Goal: Obtain resource: Download file/media

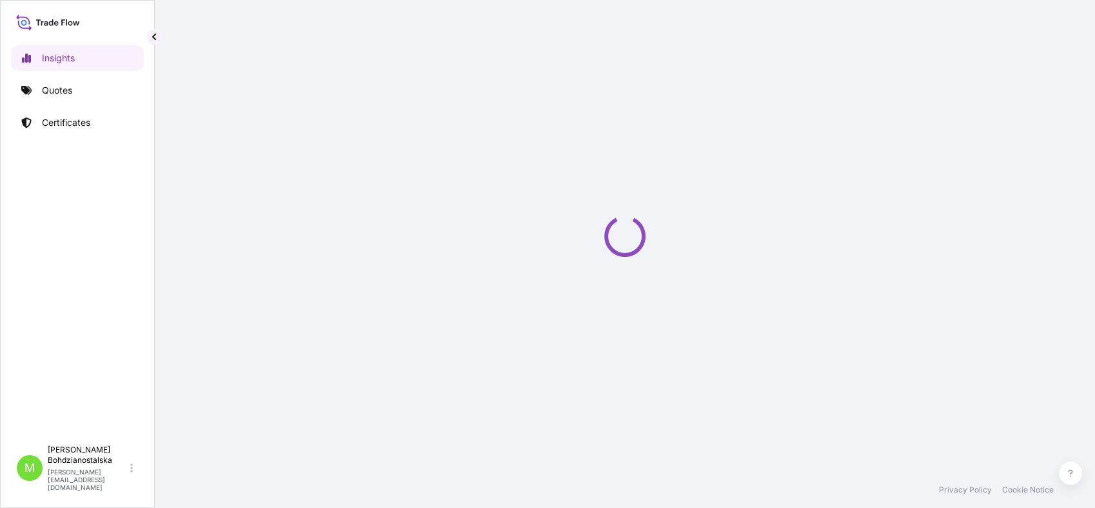
select select "2025"
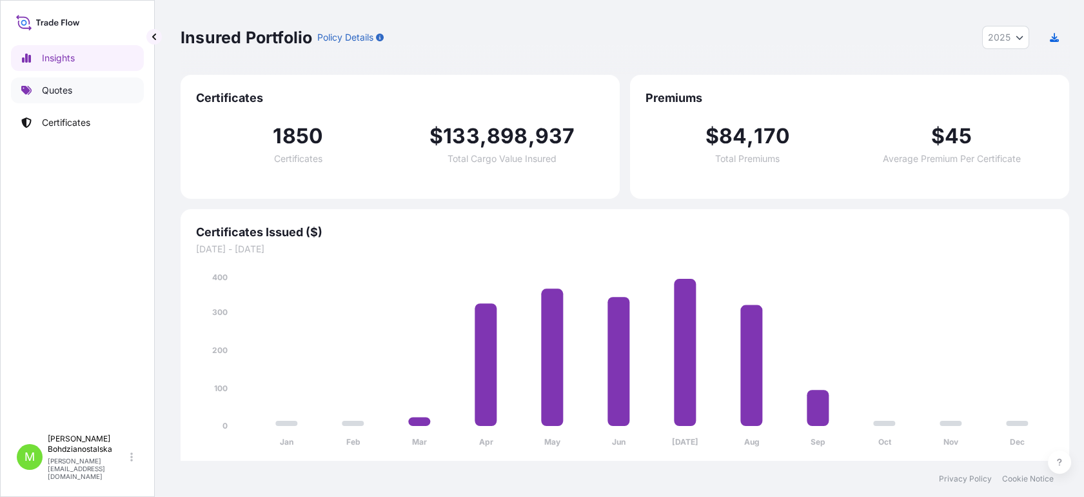
click at [52, 84] on p "Quotes" at bounding box center [57, 90] width 30 height 13
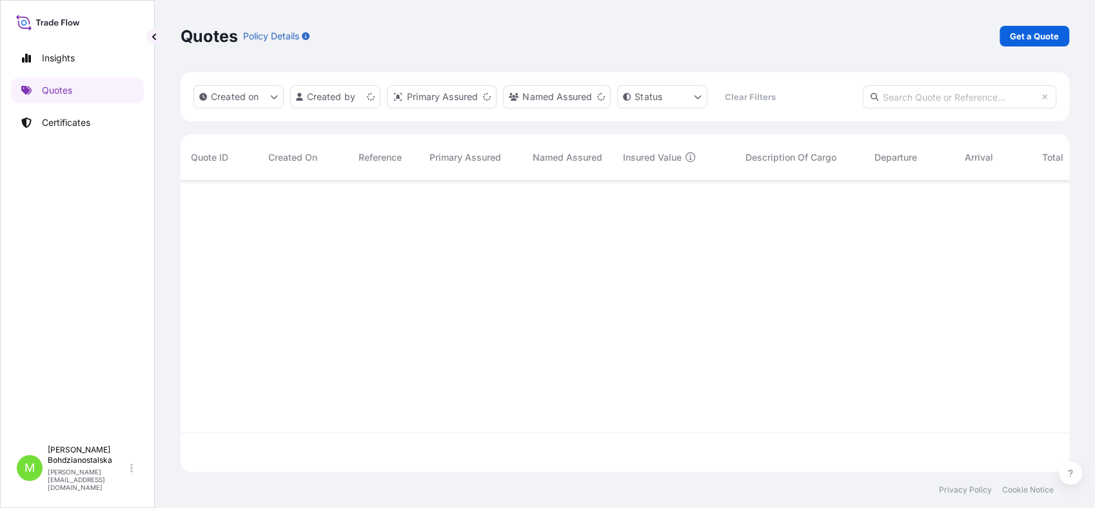
scroll to position [286, 877]
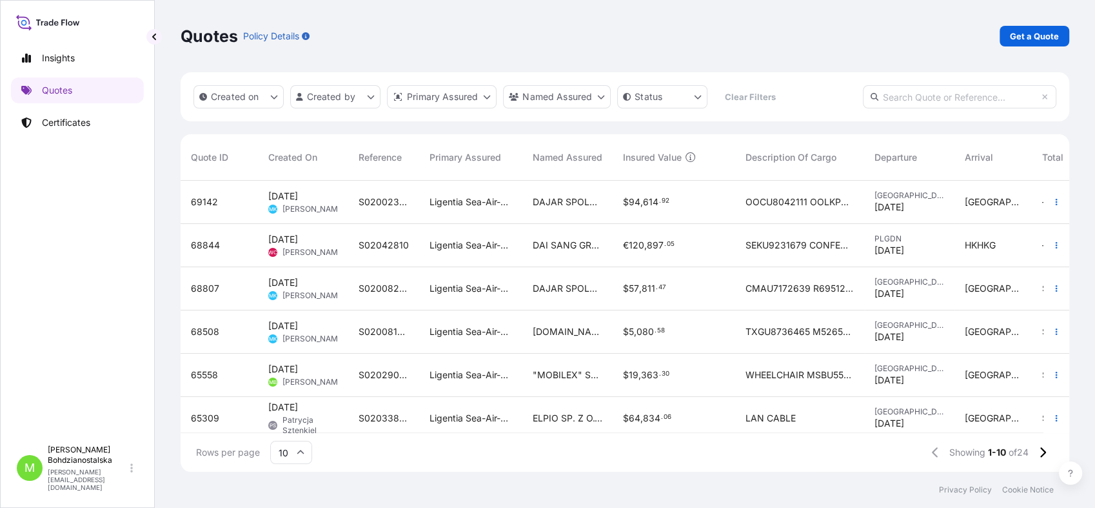
click at [900, 103] on input "text" at bounding box center [959, 96] width 193 height 23
paste input "[PHONE_NUMBER]"
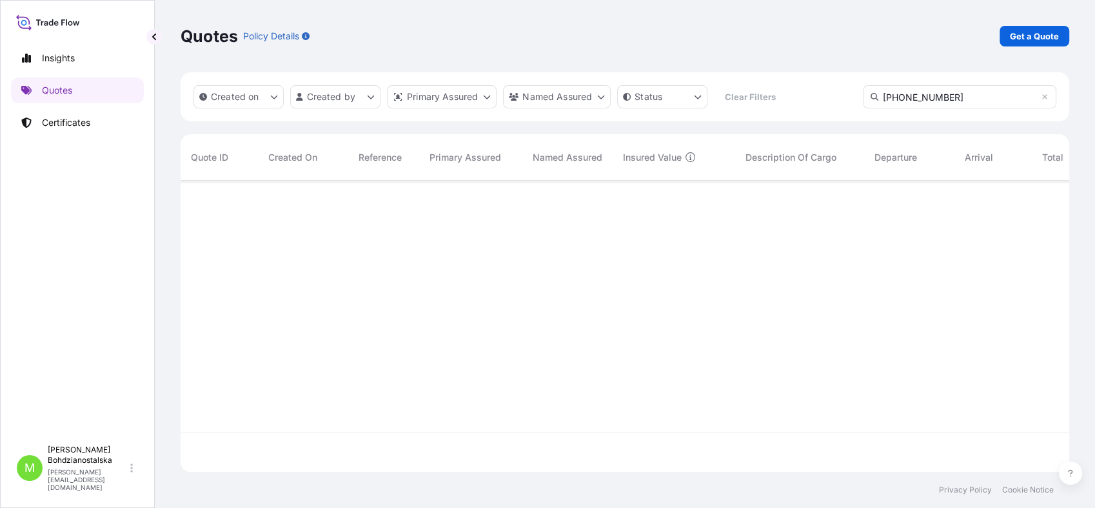
scroll to position [326, 877]
type input "[PHONE_NUMBER]"
click at [57, 123] on p "Certificates" at bounding box center [66, 122] width 48 height 13
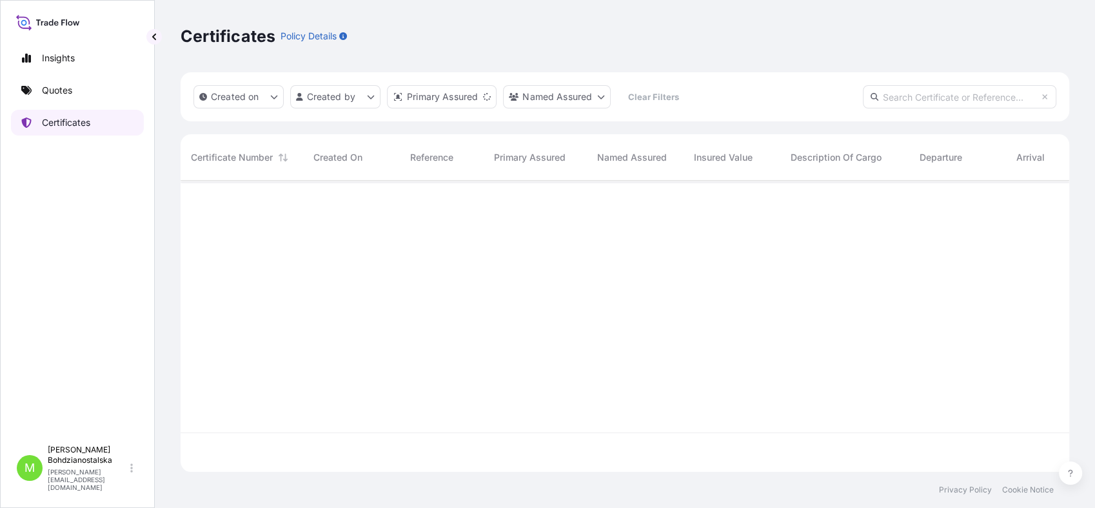
scroll to position [286, 877]
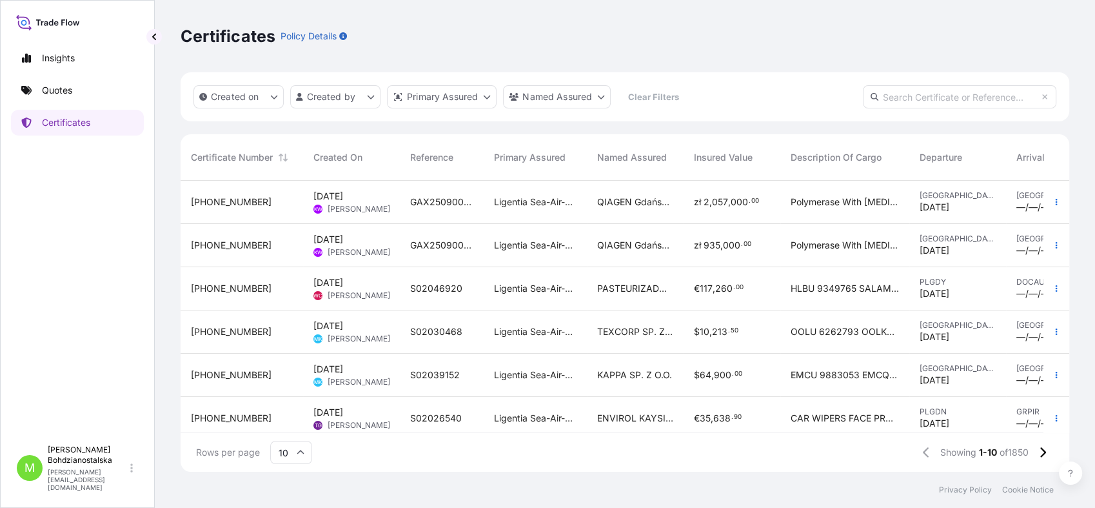
click at [902, 102] on input "text" at bounding box center [959, 96] width 193 height 23
paste input "[PHONE_NUMBER]"
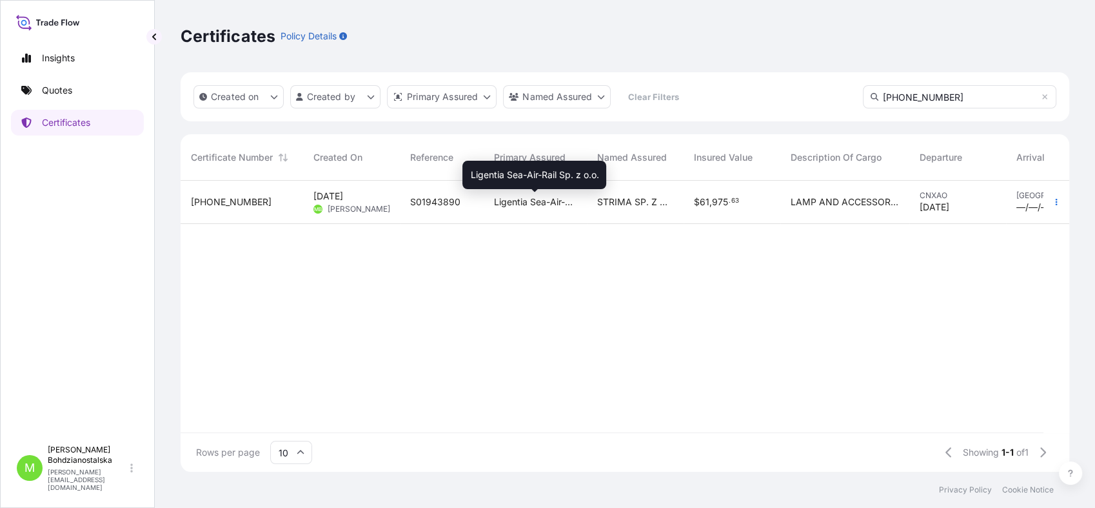
type input "[PHONE_NUMBER]"
click at [531, 202] on span "Ligentia Sea-Air-Rail Sp. z o.o." at bounding box center [535, 201] width 83 height 13
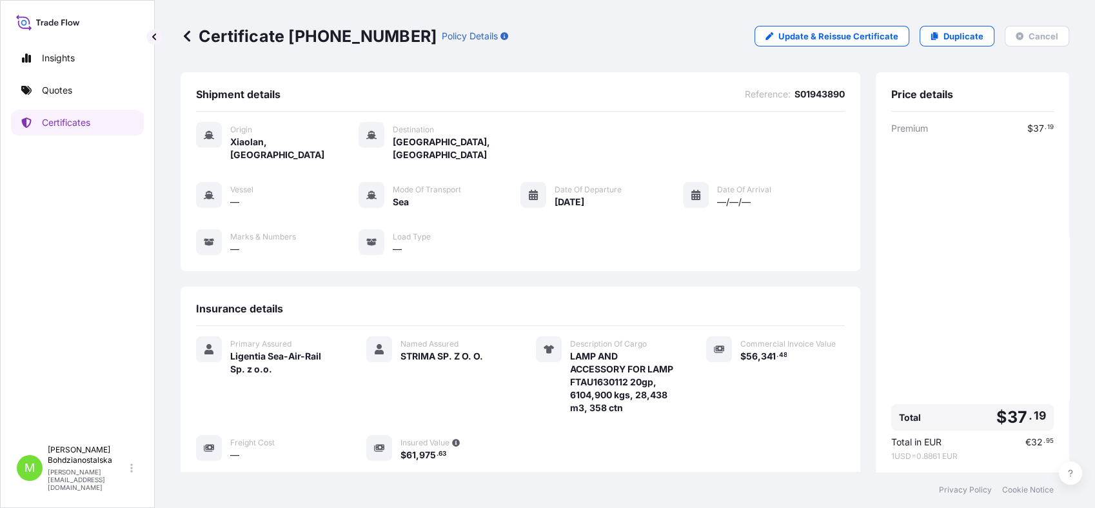
scroll to position [197, 0]
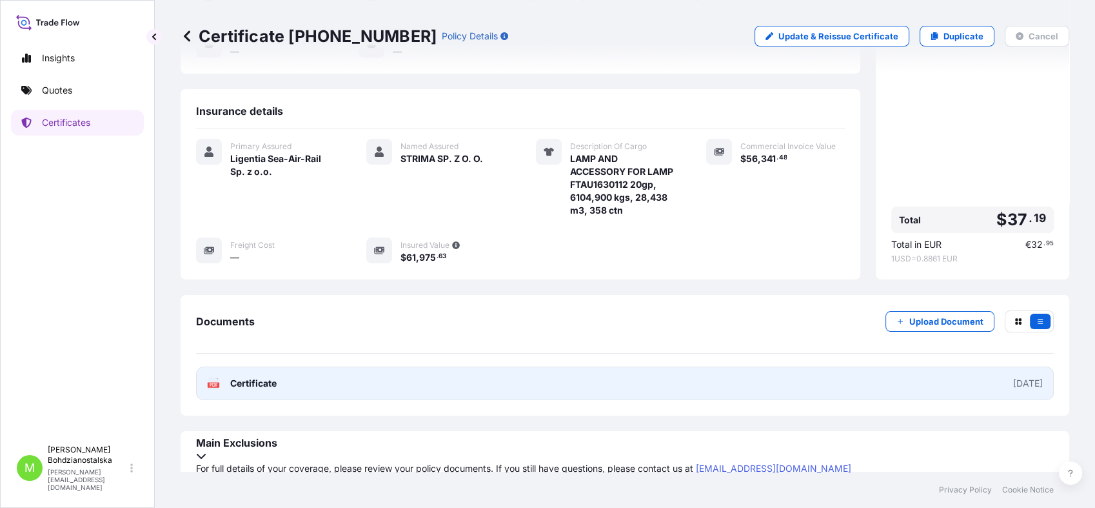
click at [253, 383] on span "Certificate" at bounding box center [253, 383] width 46 height 13
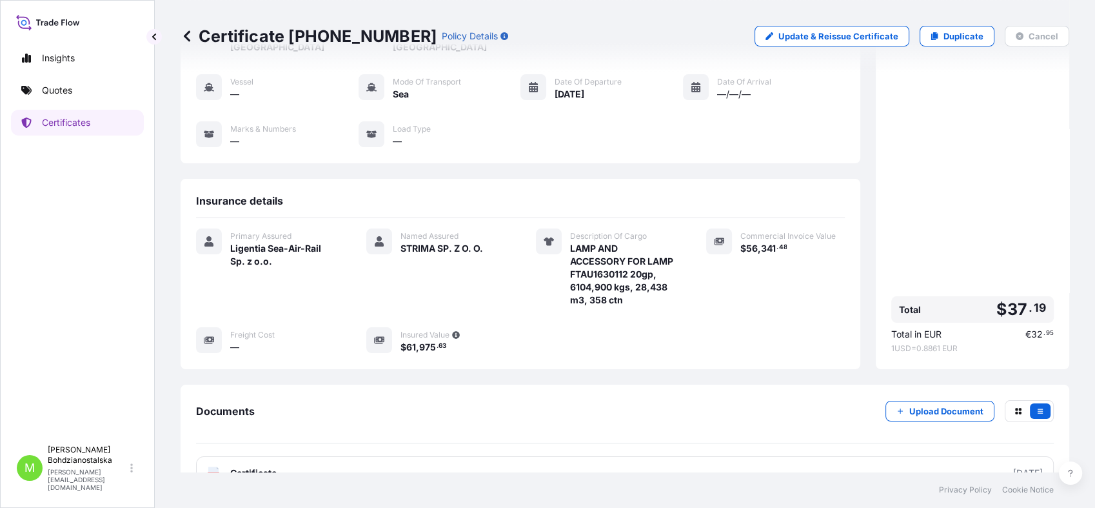
scroll to position [0, 0]
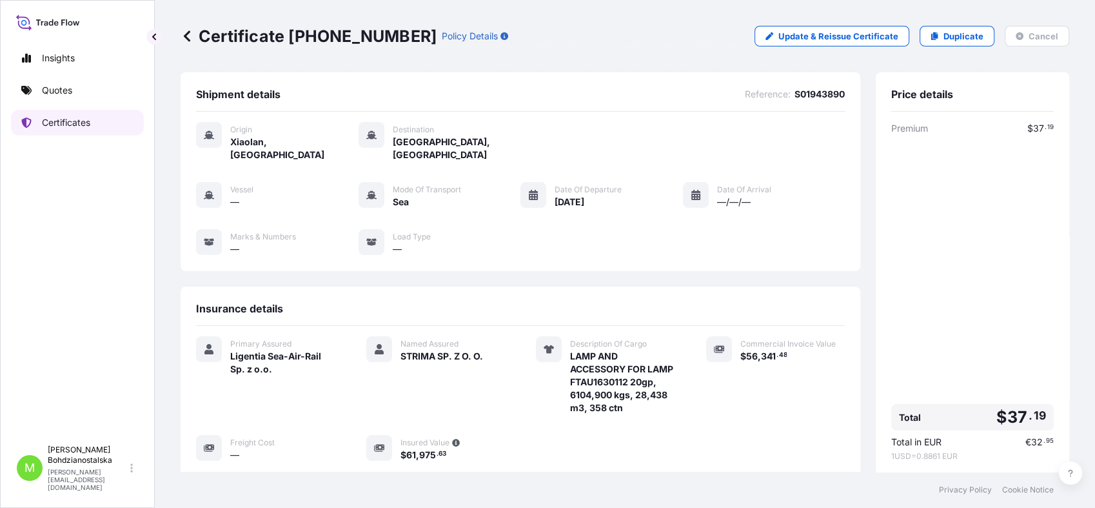
click at [63, 119] on p "Certificates" at bounding box center [66, 122] width 48 height 13
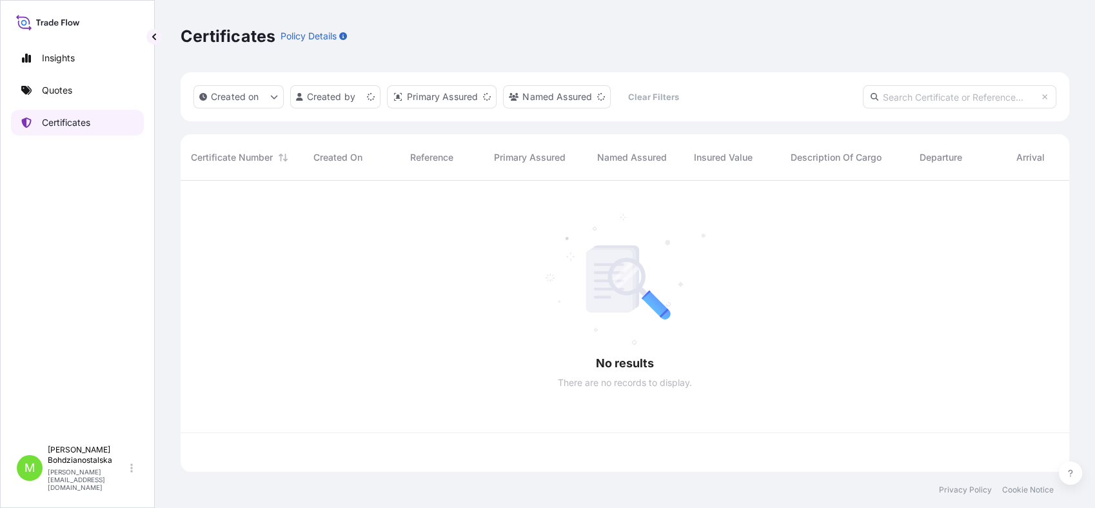
scroll to position [286, 877]
click at [882, 97] on input "text" at bounding box center [959, 96] width 193 height 23
paste input "[PHONE_NUMBER]"
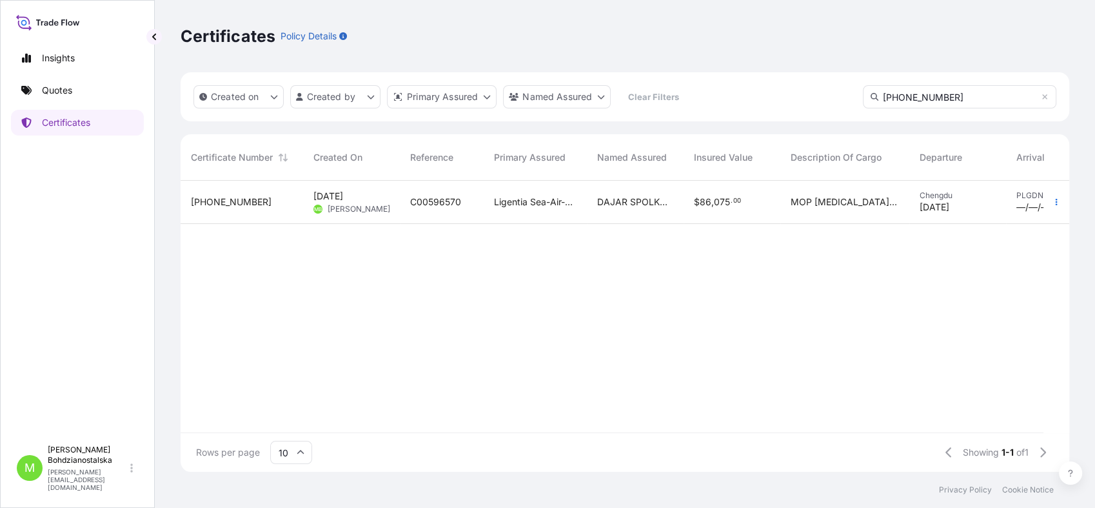
type input "[PHONE_NUMBER]"
click at [432, 199] on span "C00596570" at bounding box center [435, 201] width 51 height 13
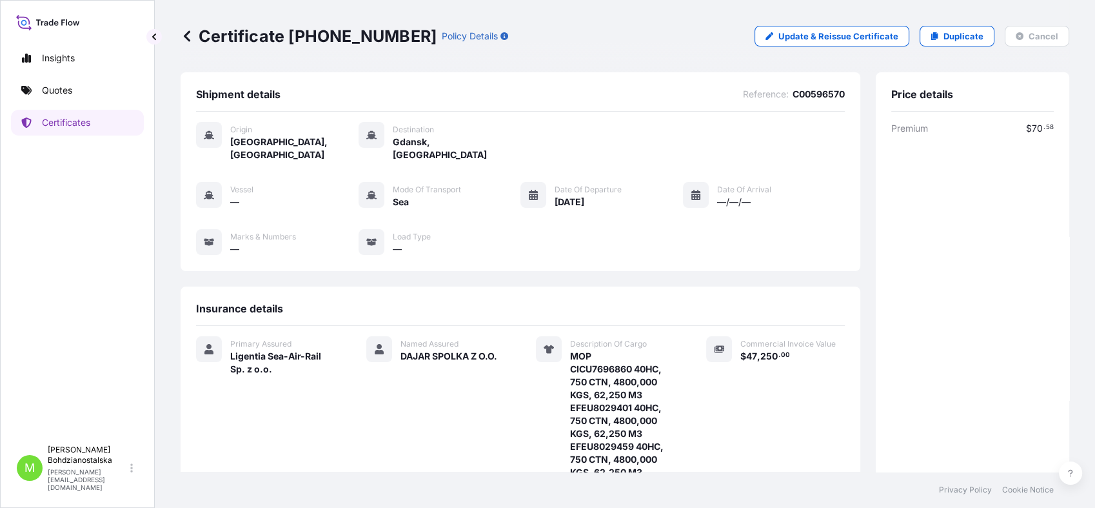
click at [800, 93] on span "C00596570" at bounding box center [819, 94] width 52 height 13
copy span "C00596570"
